Goal: Transaction & Acquisition: Obtain resource

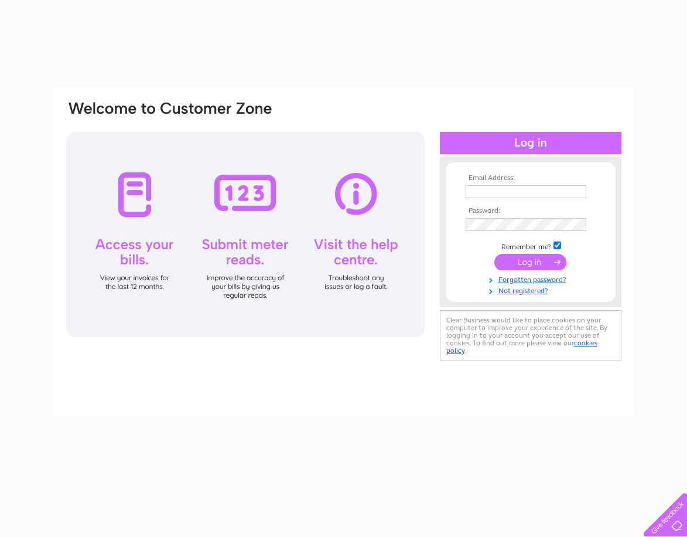
type input "dawn@themunchbox.com"
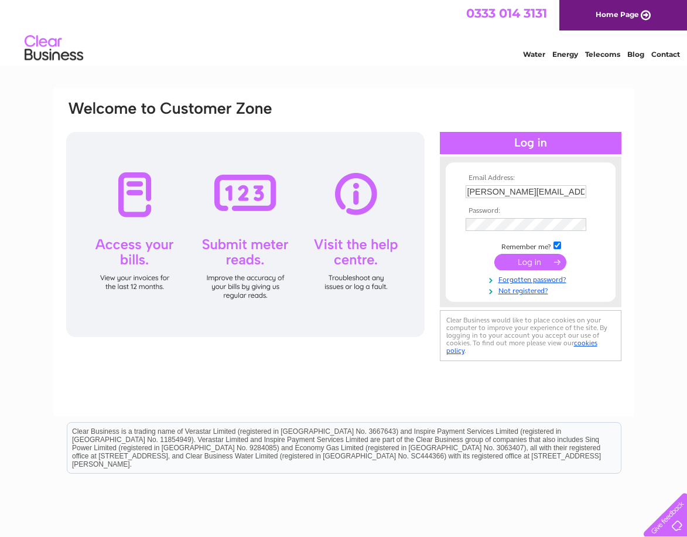
click at [522, 265] on input "submit" at bounding box center [531, 262] width 72 height 16
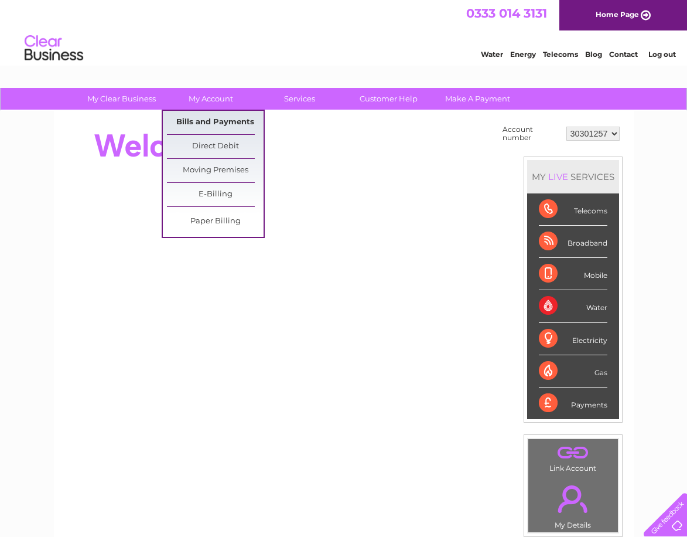
click at [220, 121] on link "Bills and Payments" at bounding box center [215, 122] width 97 height 23
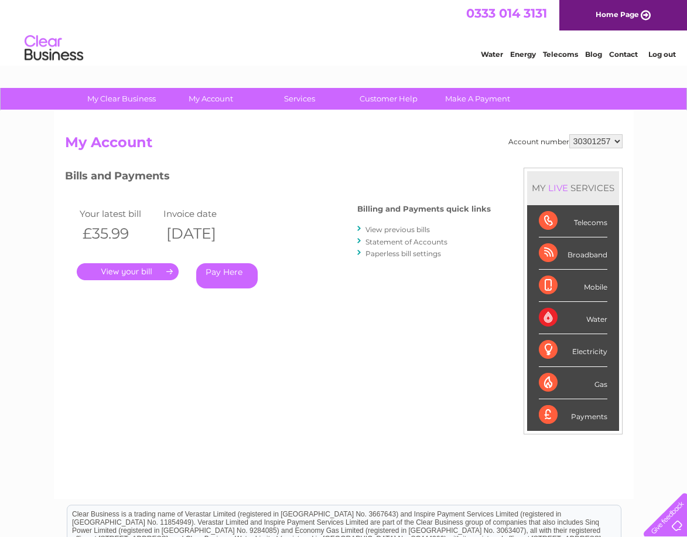
click at [138, 271] on link "." at bounding box center [128, 271] width 102 height 17
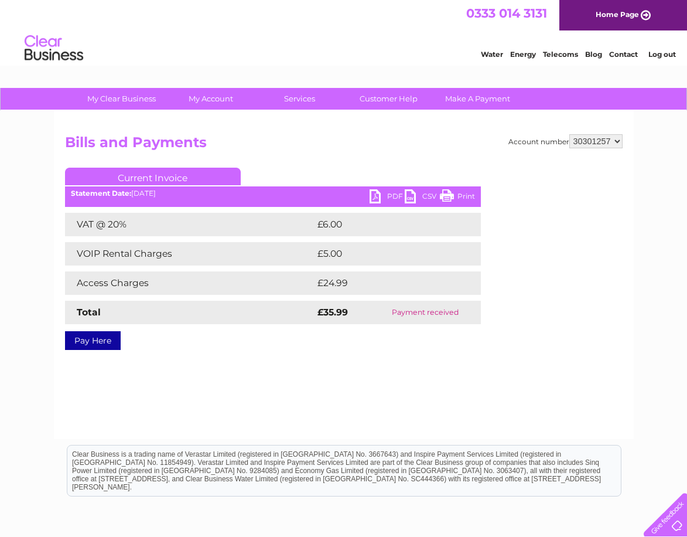
click at [388, 196] on link "PDF" at bounding box center [387, 197] width 35 height 17
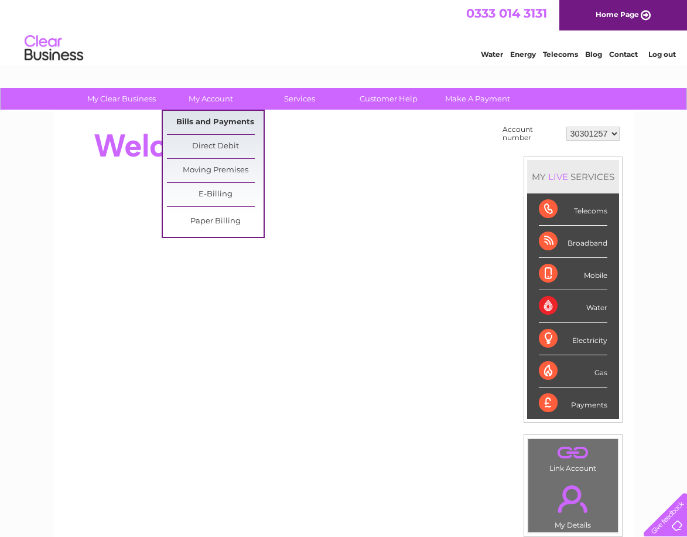
click at [224, 117] on link "Bills and Payments" at bounding box center [215, 122] width 97 height 23
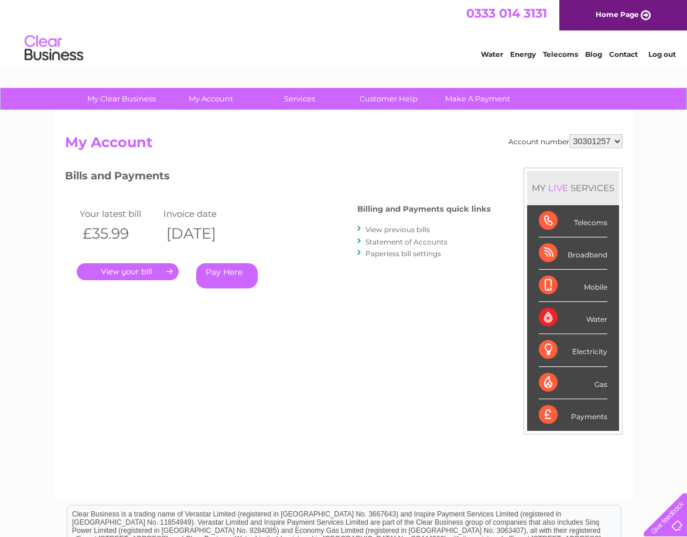
click at [590, 221] on div "Telecoms" at bounding box center [573, 221] width 69 height 32
click at [410, 225] on link "View previous bills" at bounding box center [398, 229] width 64 height 9
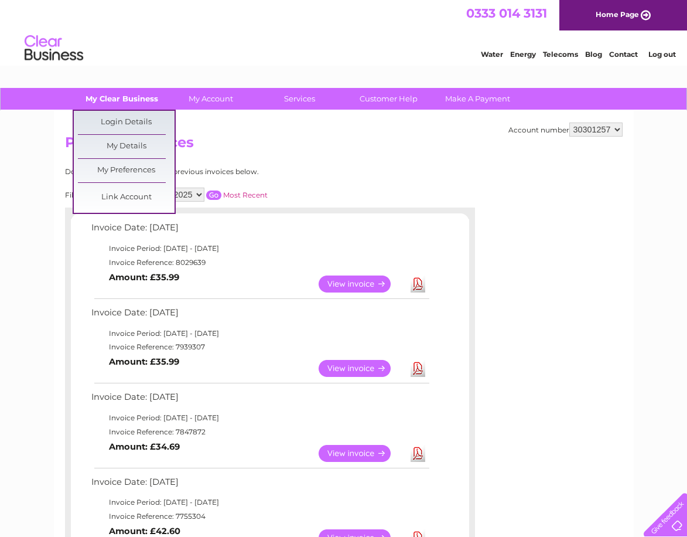
click at [132, 100] on link "My Clear Business" at bounding box center [121, 99] width 97 height 22
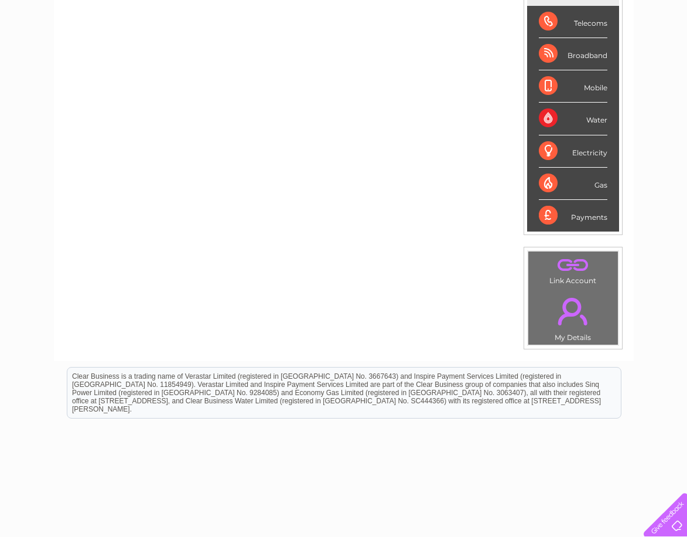
scroll to position [221, 0]
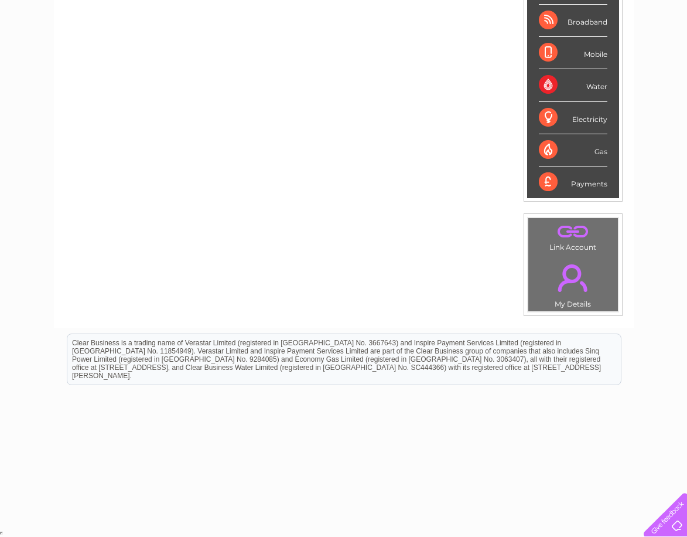
click at [587, 182] on div "Payments" at bounding box center [573, 182] width 69 height 32
click at [550, 182] on div "Payments" at bounding box center [573, 182] width 69 height 32
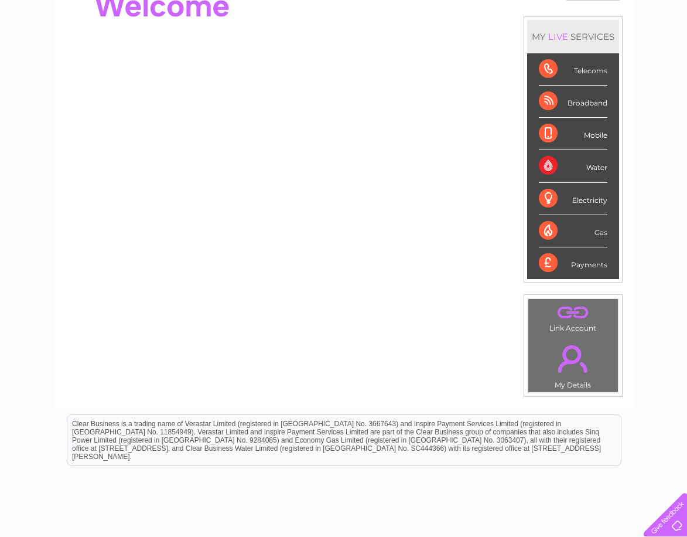
scroll to position [0, 0]
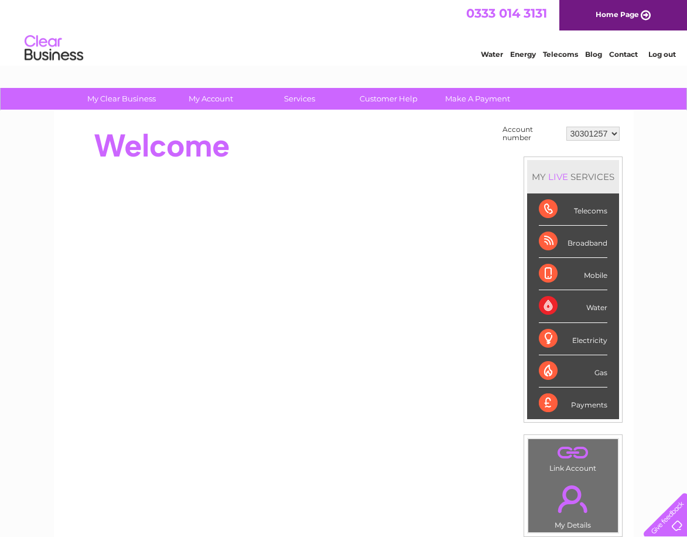
click at [546, 209] on div "Telecoms" at bounding box center [573, 209] width 69 height 32
click at [547, 208] on div "Telecoms" at bounding box center [573, 209] width 69 height 32
click at [549, 208] on div "Telecoms" at bounding box center [573, 209] width 69 height 32
click at [615, 133] on select "30301257" at bounding box center [593, 134] width 53 height 14
